Goal: Task Accomplishment & Management: Manage account settings

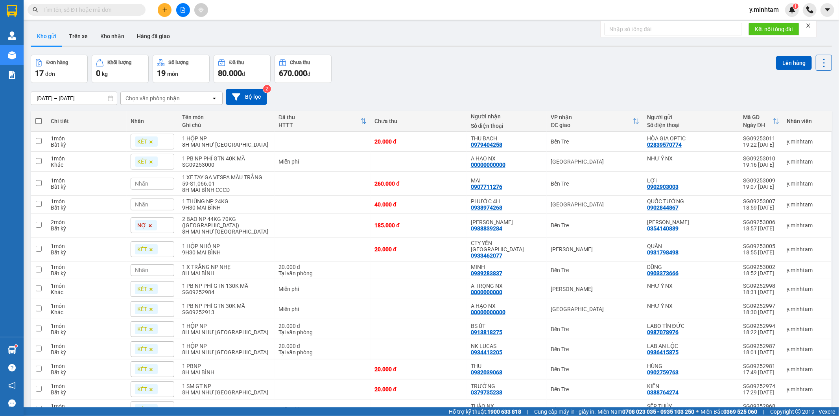
drag, startPoint x: 766, startPoint y: 9, endPoint x: 766, endPoint y: 14, distance: 5.5
click at [766, 9] on span "y.minhtam" at bounding box center [764, 10] width 42 height 10
click at [762, 24] on span "Đăng xuất" at bounding box center [771, 24] width 33 height 9
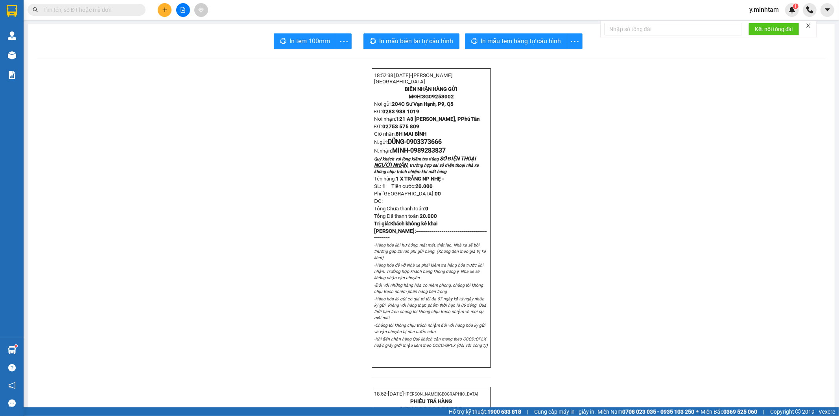
click at [772, 9] on span "y.minhtam" at bounding box center [764, 10] width 42 height 10
click at [769, 24] on span "Đăng xuất" at bounding box center [771, 24] width 33 height 9
